Goal: Task Accomplishment & Management: Complete application form

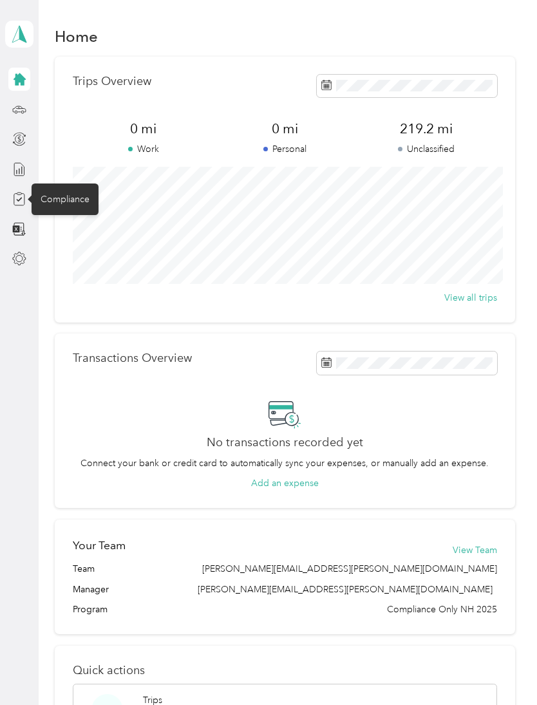
click at [55, 194] on div "Compliance" at bounding box center [65, 199] width 67 height 32
click at [15, 199] on icon at bounding box center [19, 199] width 14 height 14
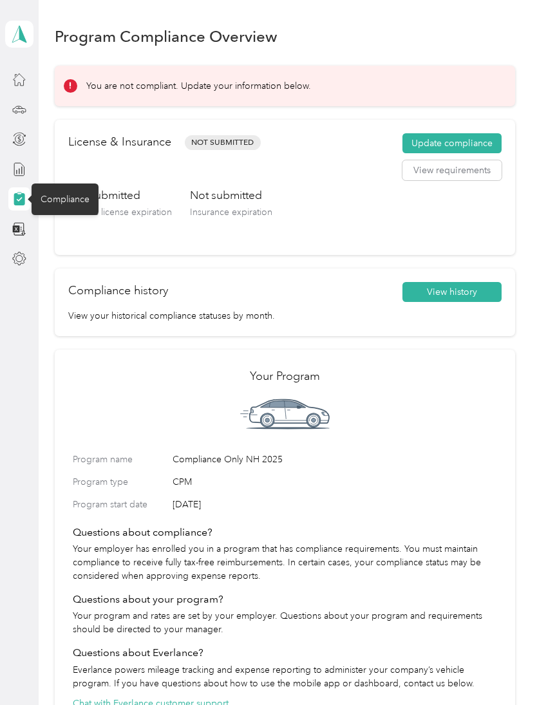
click at [431, 142] on button "Update compliance" at bounding box center [451, 143] width 99 height 21
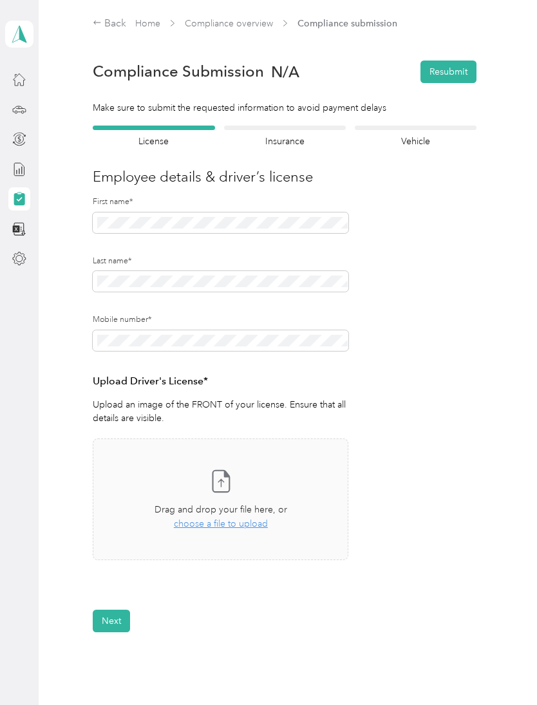
click at [219, 475] on icon at bounding box center [221, 481] width 26 height 26
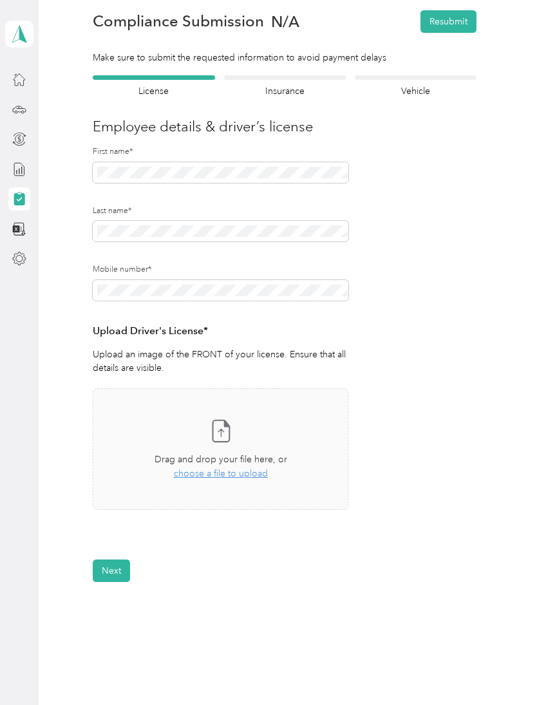
scroll to position [49, 0]
click at [114, 574] on button "Next" at bounding box center [111, 571] width 37 height 23
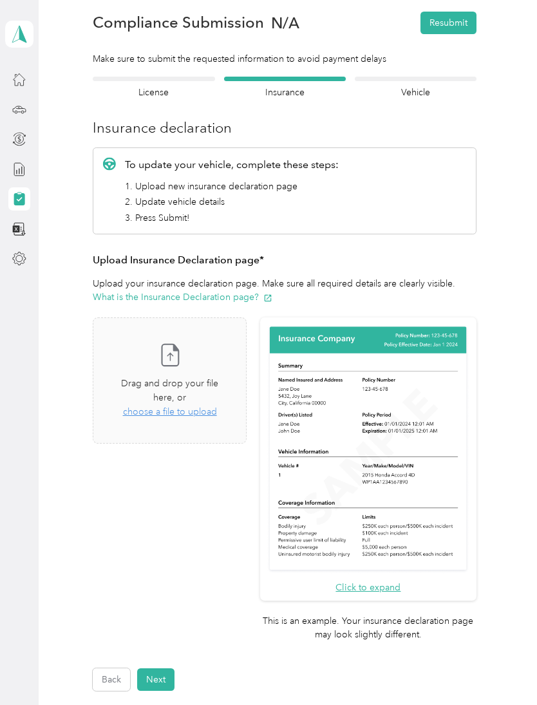
scroll to position [64, 0]
